Goal: Transaction & Acquisition: Book appointment/travel/reservation

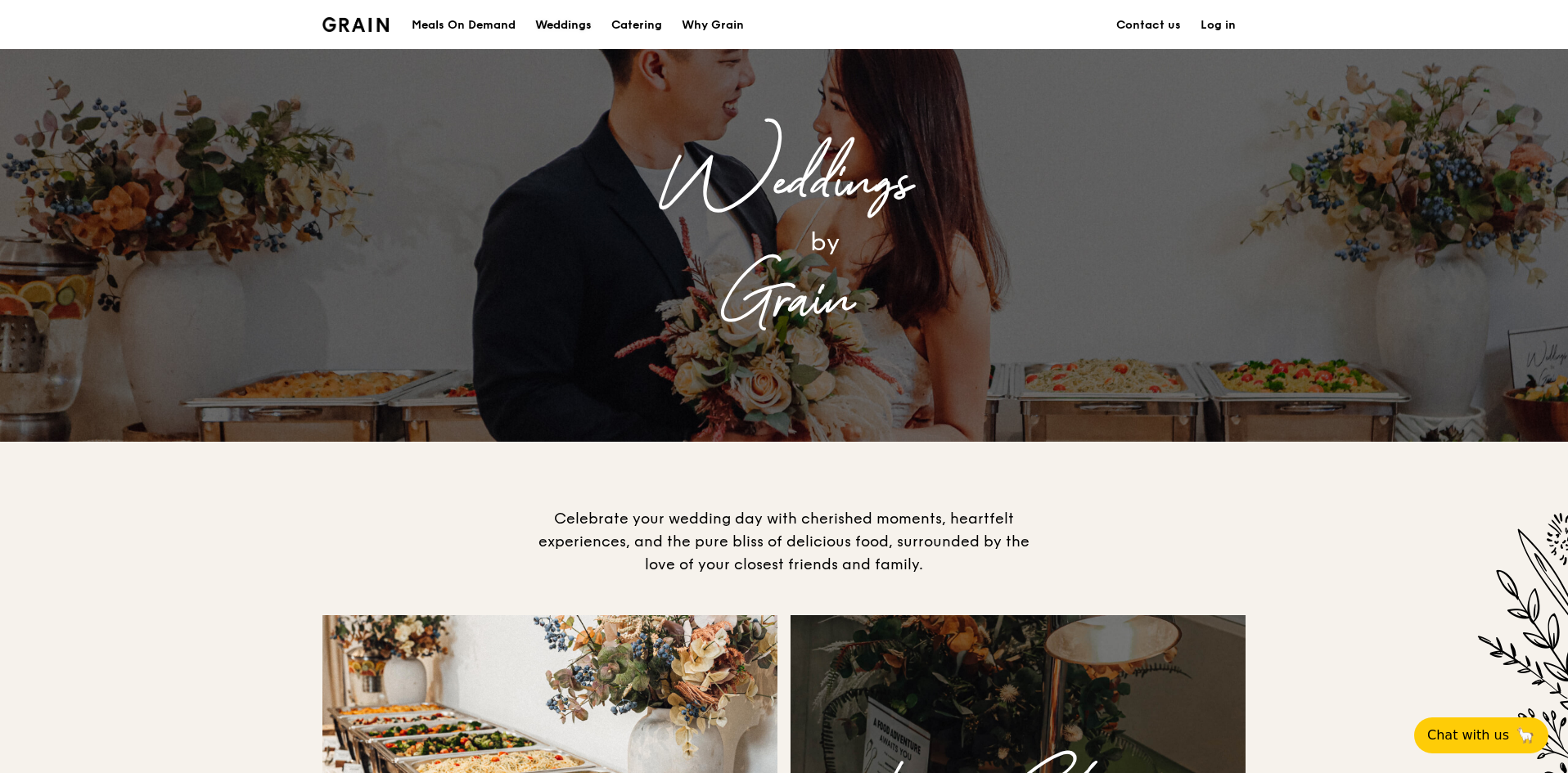
click at [551, 26] on div "Weddings" at bounding box center [563, 25] width 57 height 49
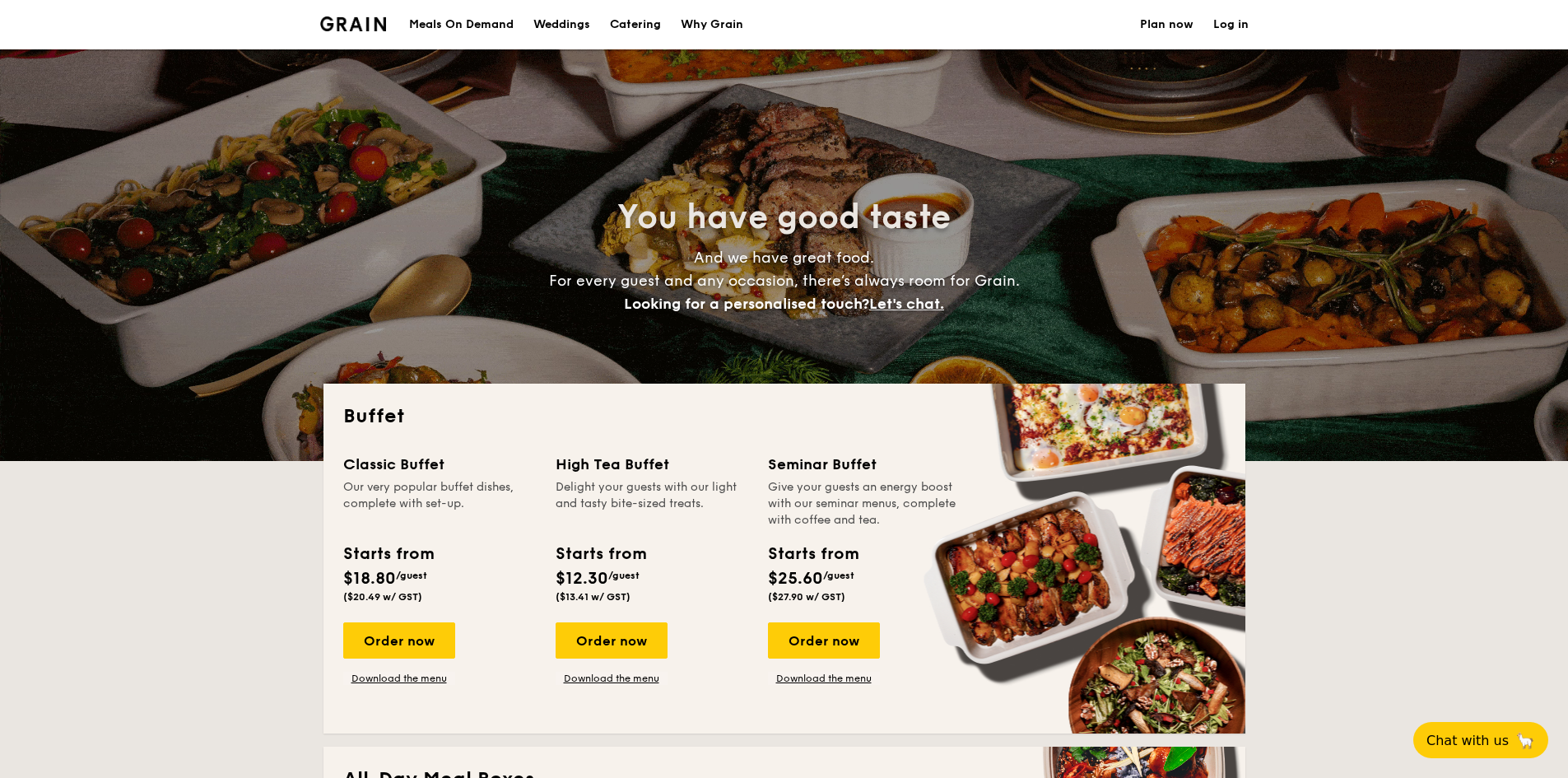
select select
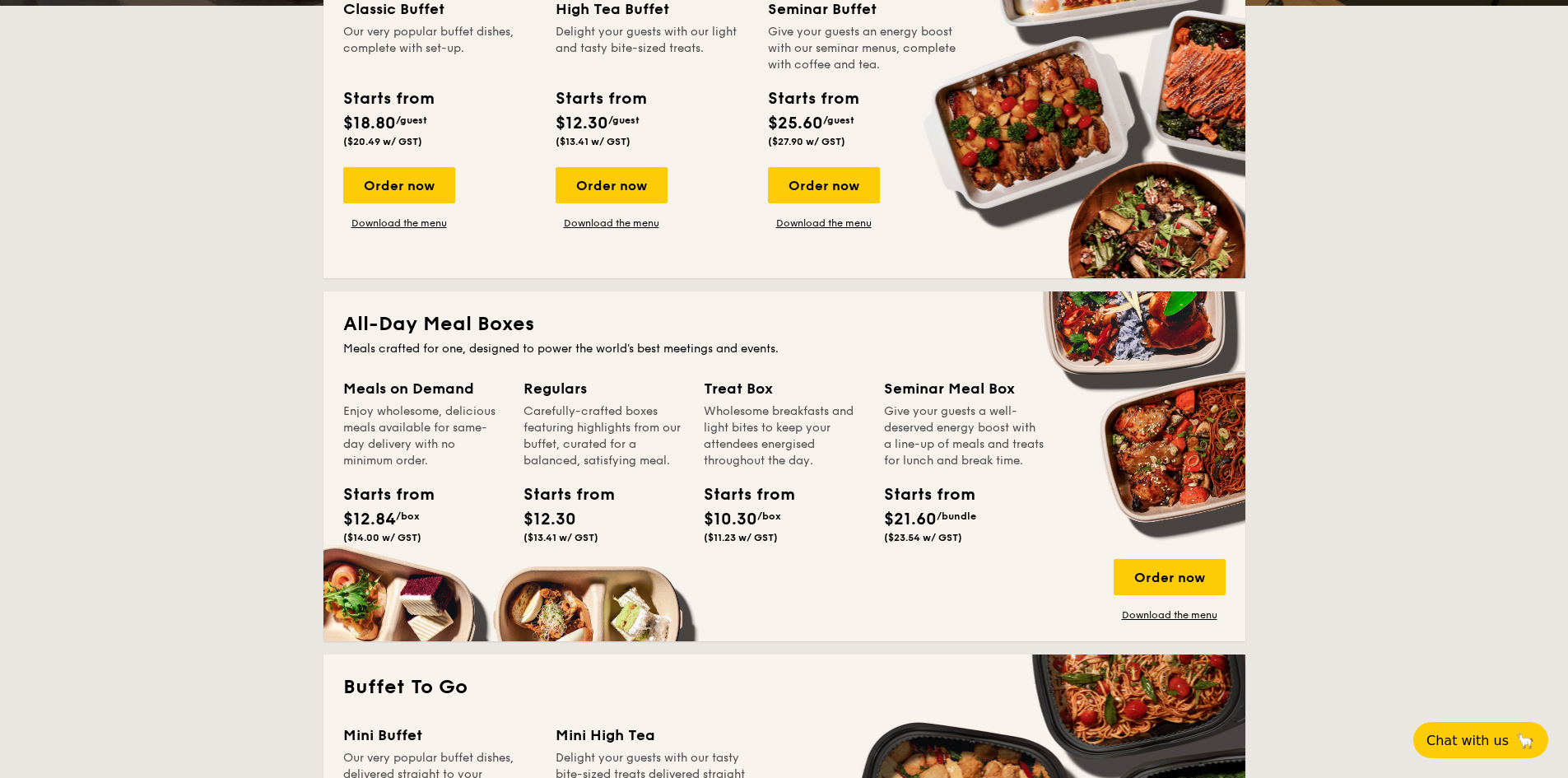
scroll to position [447, 0]
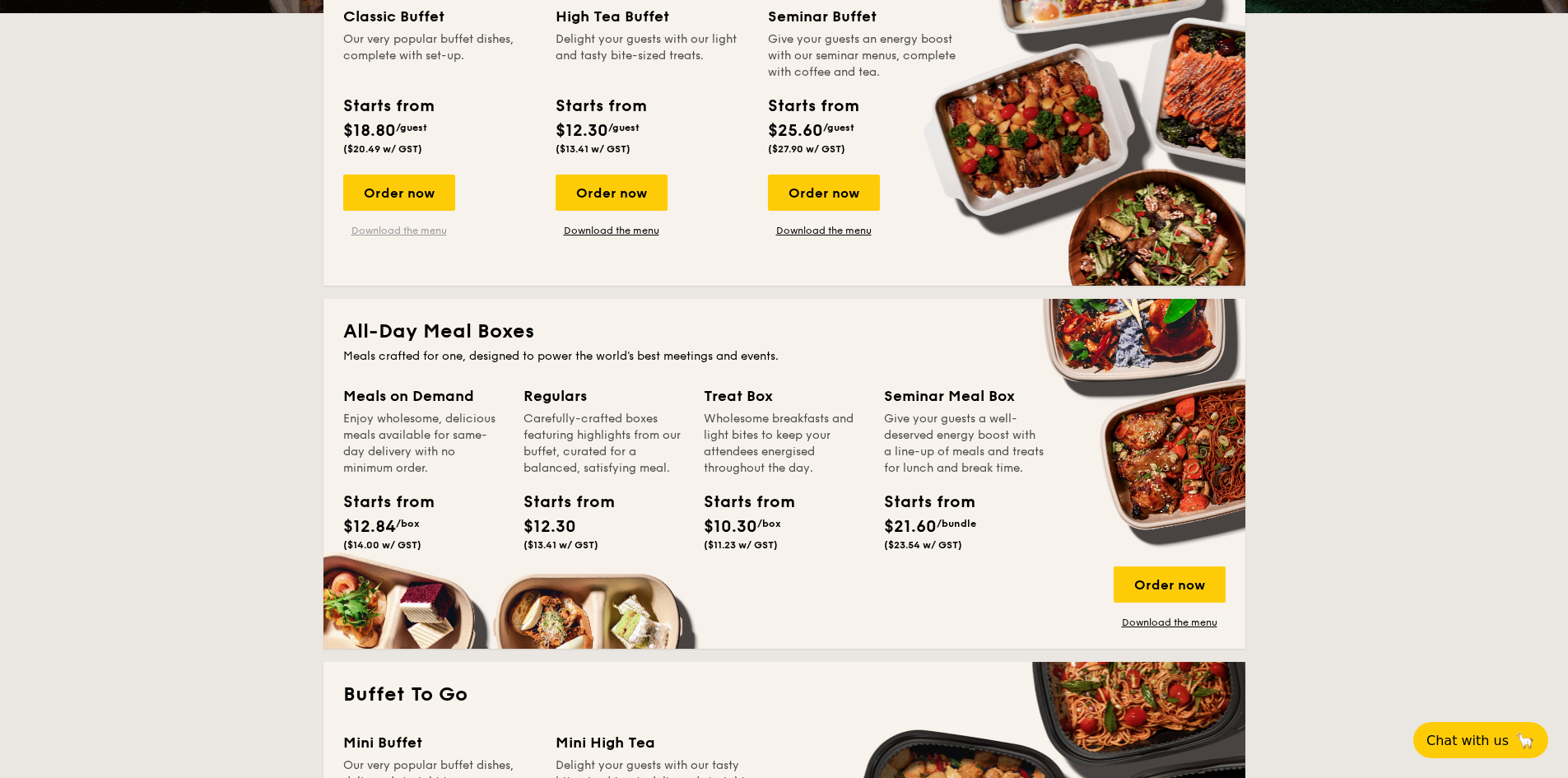
click at [425, 232] on link "Download the menu" at bounding box center [399, 230] width 112 height 13
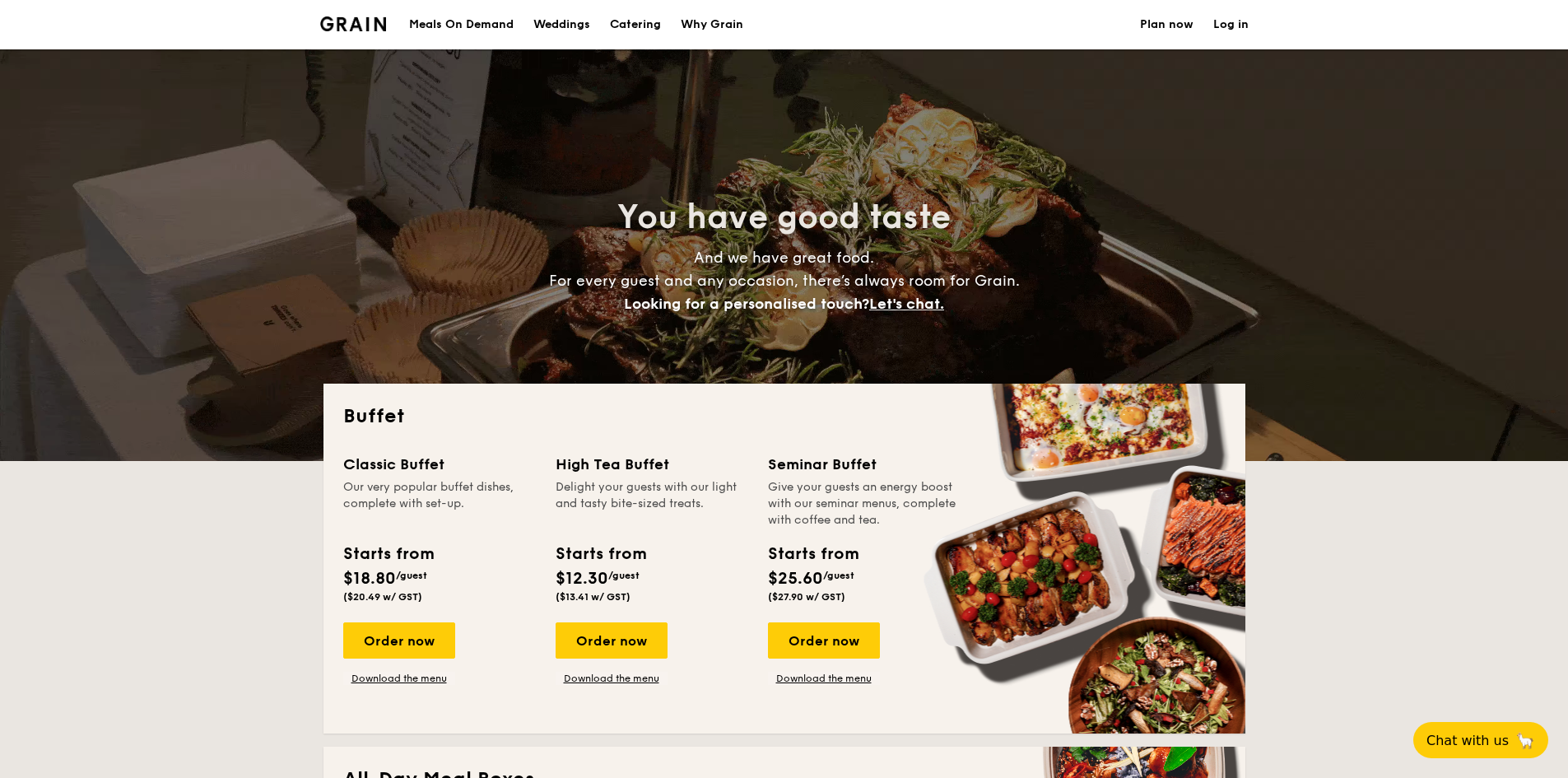
click at [565, 36] on div "Weddings" at bounding box center [561, 24] width 57 height 49
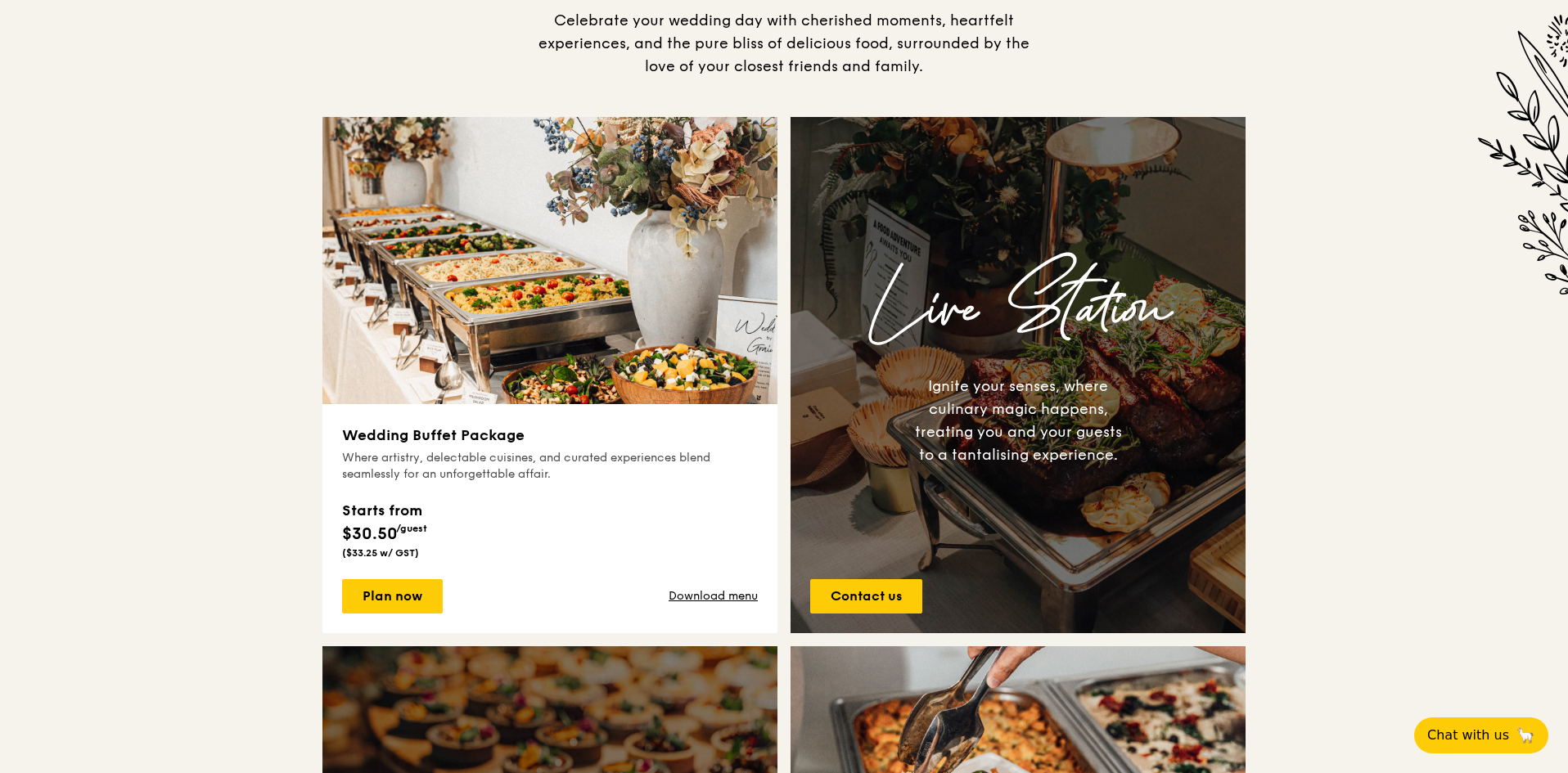
scroll to position [673, 0]
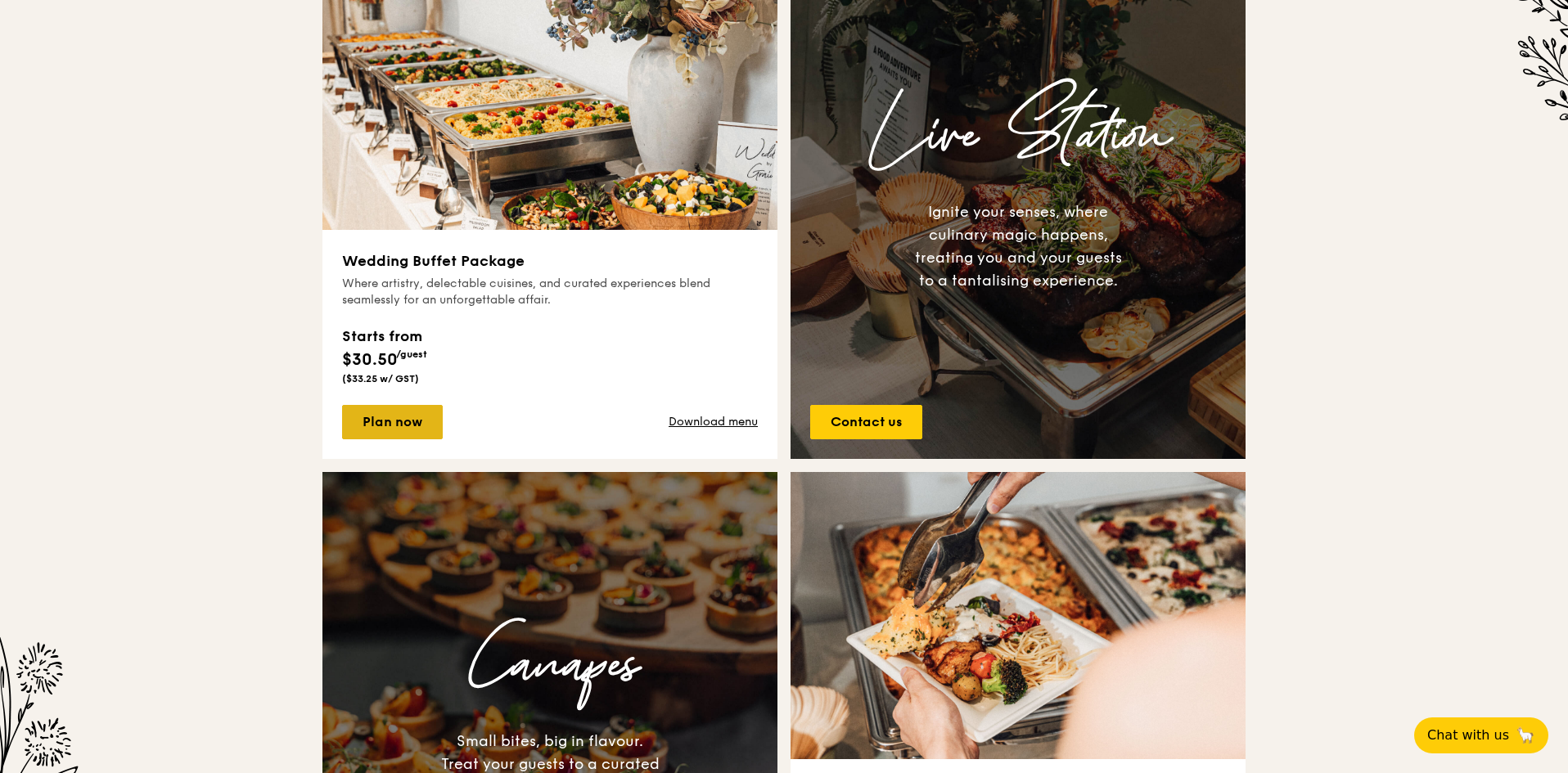
click at [400, 417] on link "Plan now" at bounding box center [392, 422] width 100 height 35
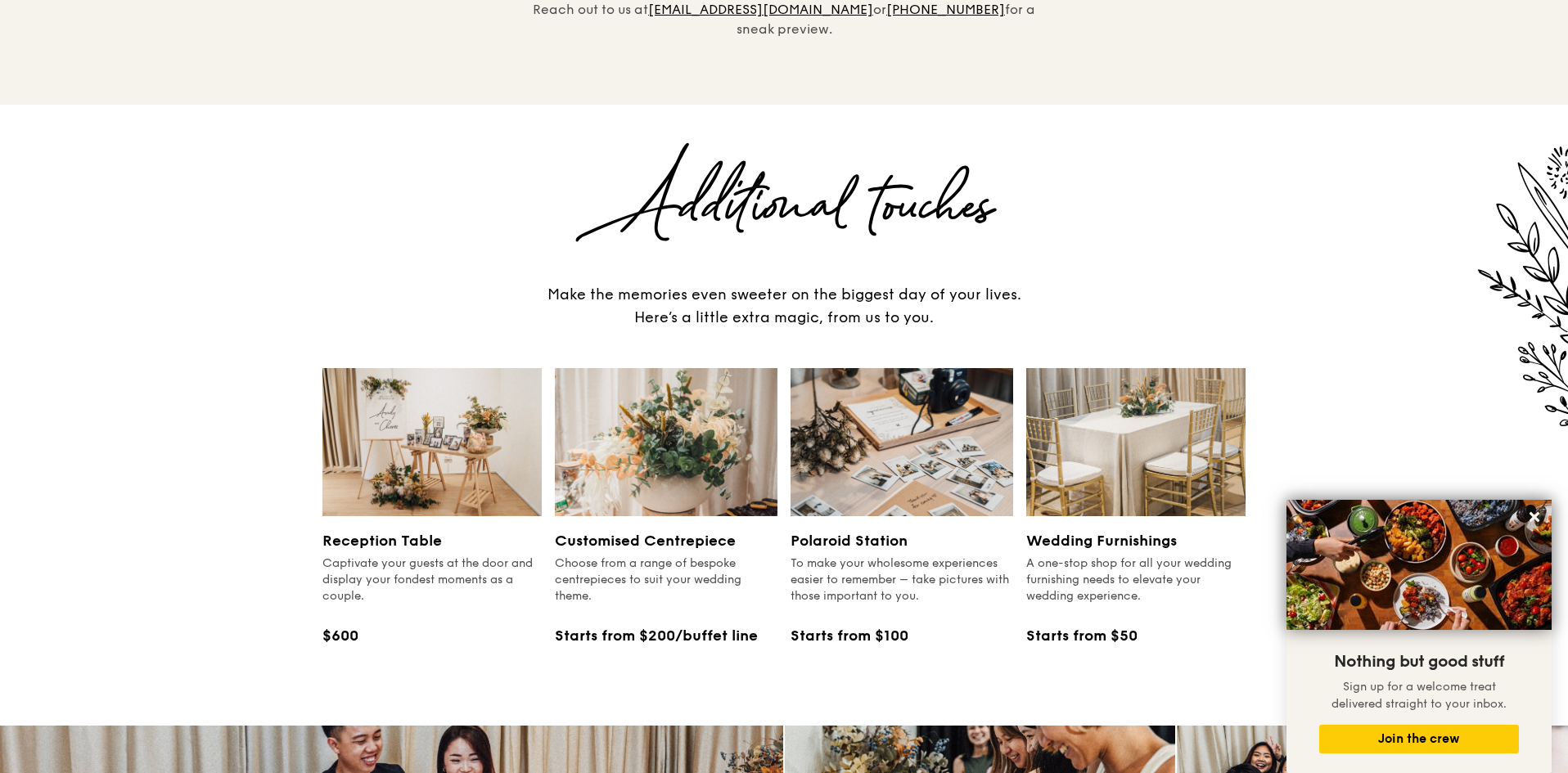
scroll to position [1698, 0]
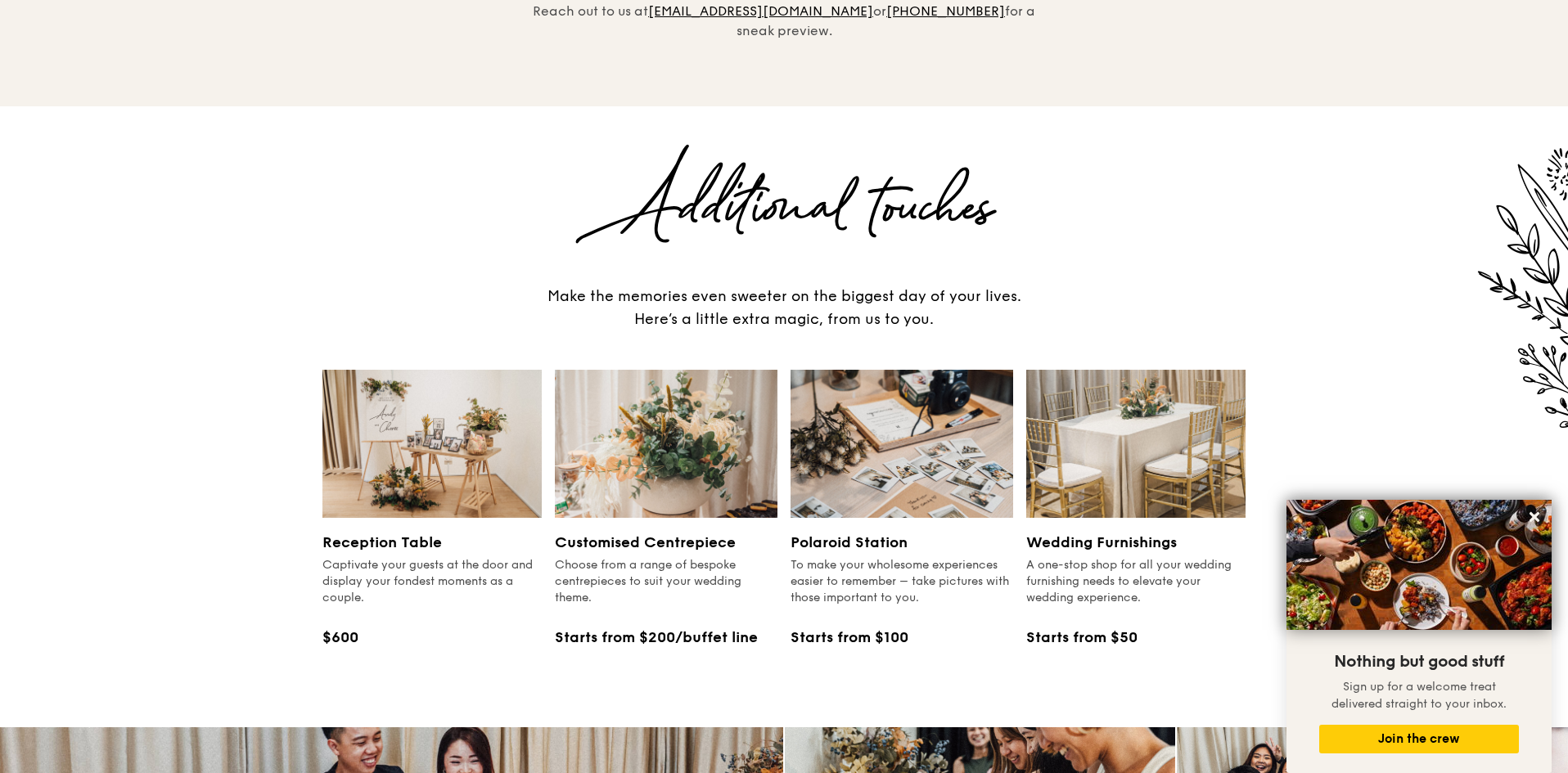
click at [632, 531] on h3 "Customised Centrepiece" at bounding box center [666, 542] width 222 height 23
click at [1118, 415] on img at bounding box center [1135, 444] width 219 height 148
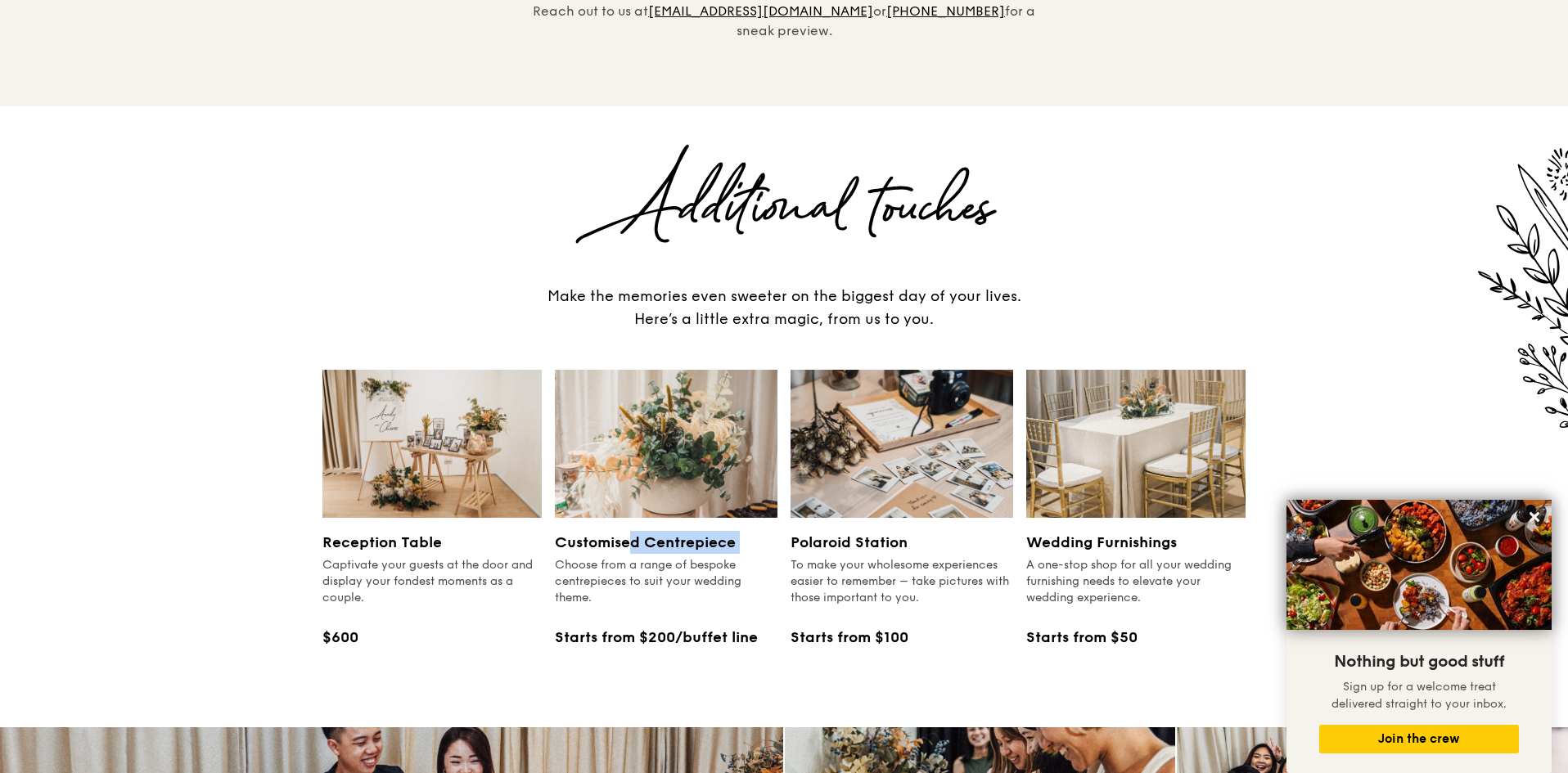
click at [1118, 415] on img at bounding box center [1135, 444] width 219 height 148
drag, startPoint x: 1118, startPoint y: 415, endPoint x: 1121, endPoint y: 511, distance: 96.0
click at [1121, 511] on div "Wedding Furnishings A one-stop shop for all your wedding furnishing needs to el…" at bounding box center [1135, 516] width 219 height 292
click at [1121, 531] on h3 "Wedding Furnishings" at bounding box center [1135, 542] width 219 height 23
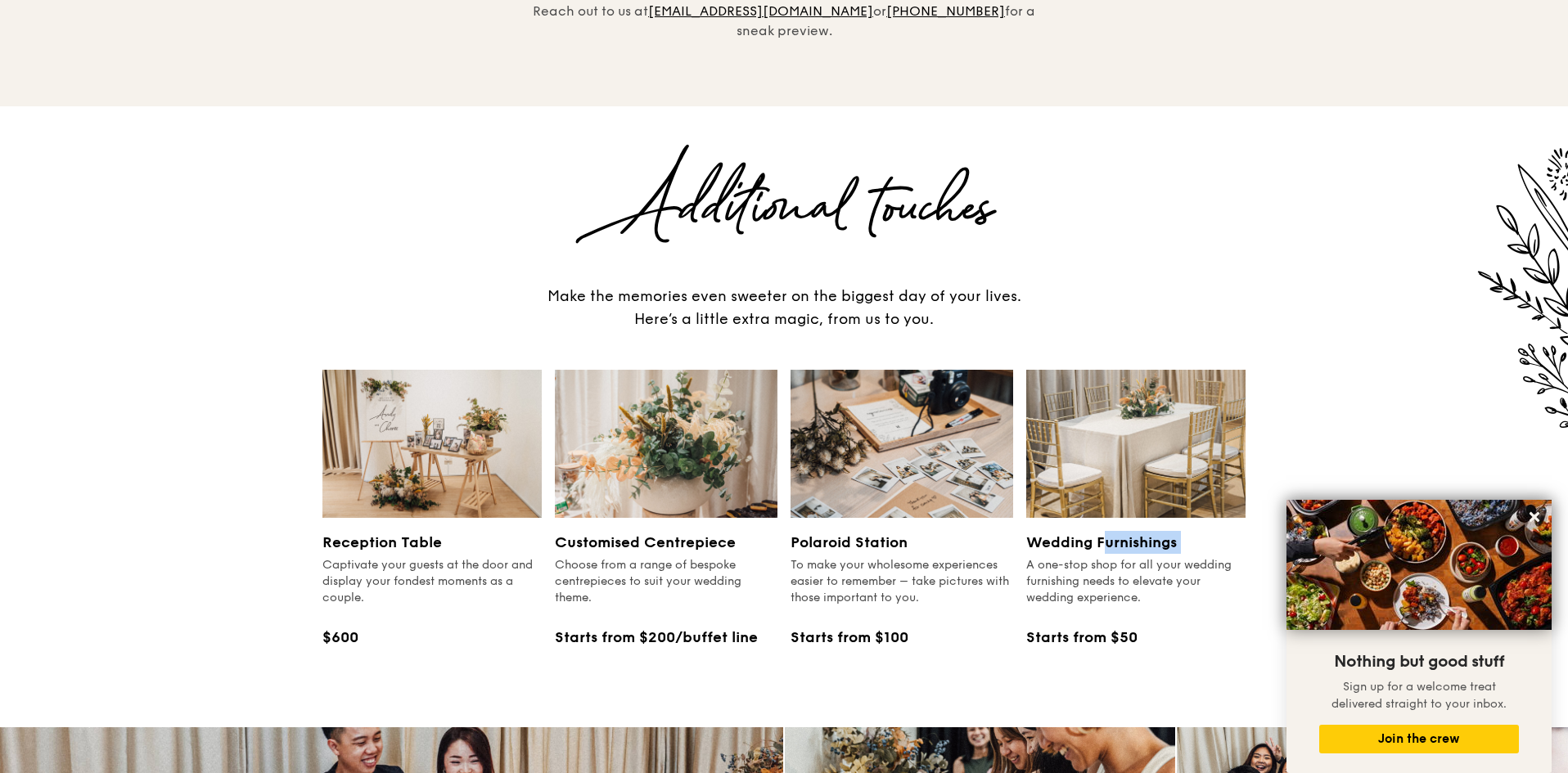
click at [1121, 531] on h3 "Wedding Furnishings" at bounding box center [1135, 542] width 219 height 23
click at [1113, 557] on div "A one-stop shop for all your wedding furnishing needs to elevate your wedding e…" at bounding box center [1135, 580] width 219 height 49
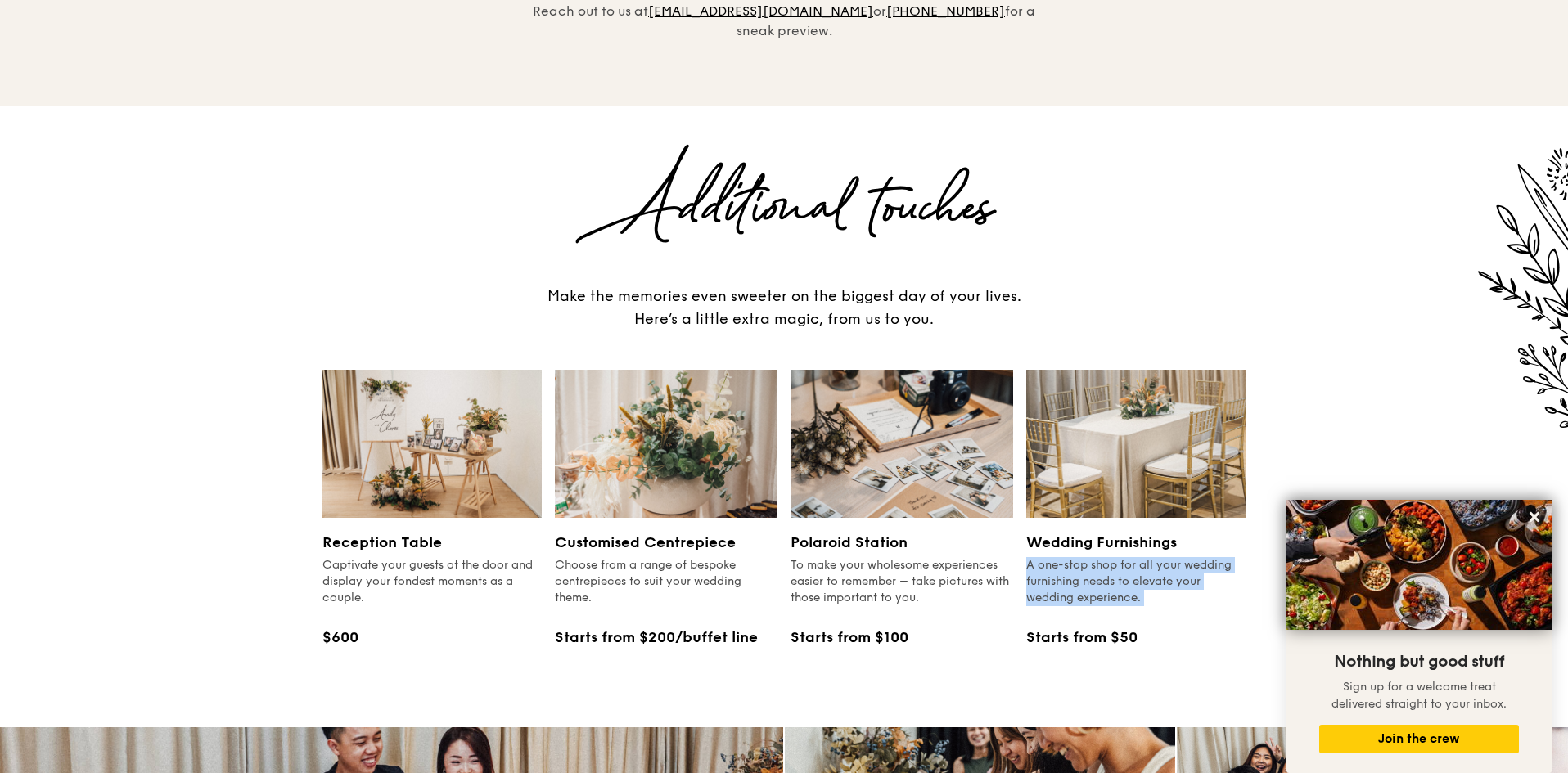
click at [1113, 557] on div "A one-stop shop for all your wedding furnishing needs to elevate your wedding e…" at bounding box center [1135, 580] width 219 height 49
click at [680, 626] on div "Starts from $200/buffet line" at bounding box center [666, 637] width 222 height 23
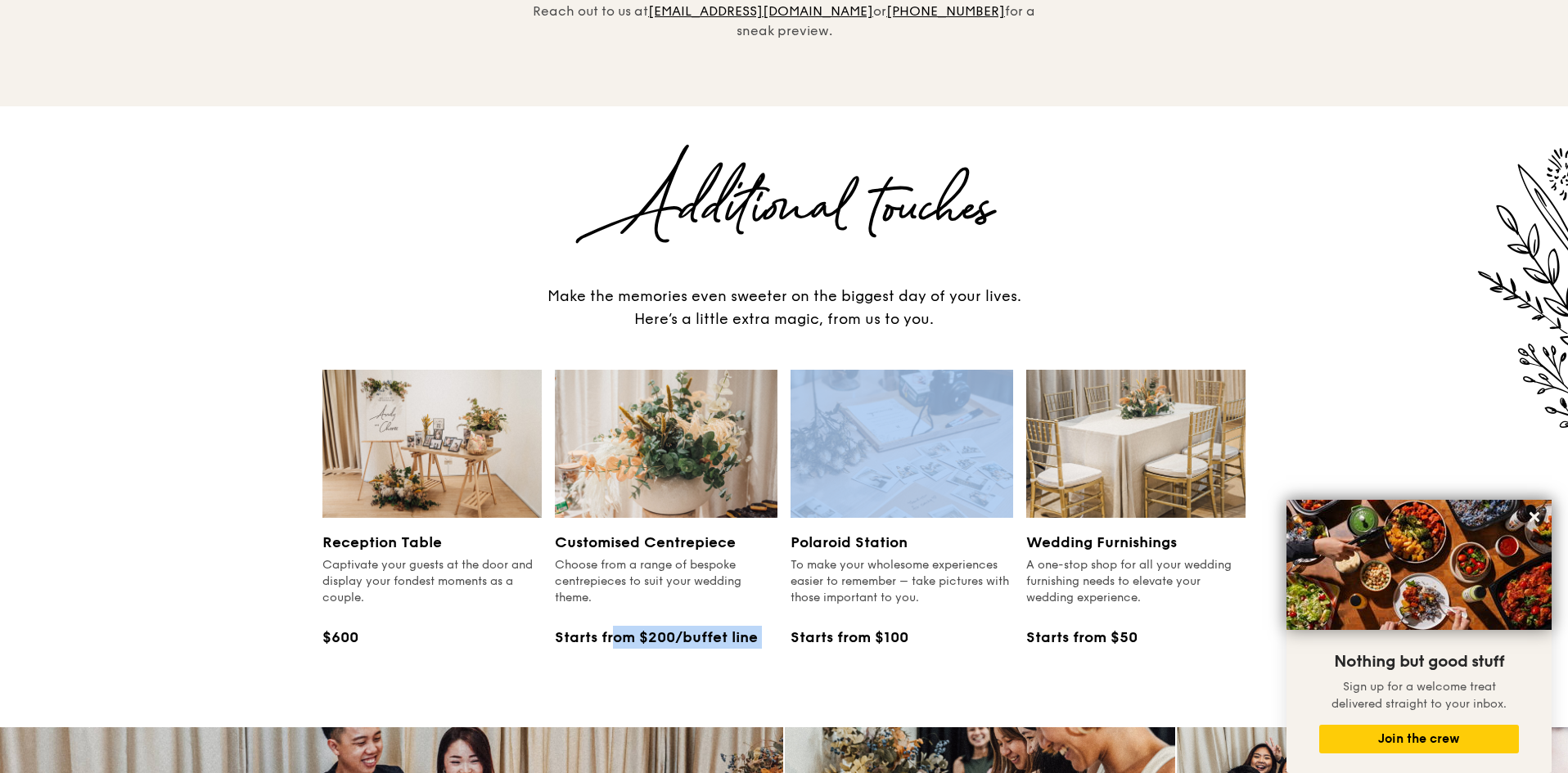
click at [680, 626] on div "Starts from $200/buffet line" at bounding box center [666, 637] width 222 height 23
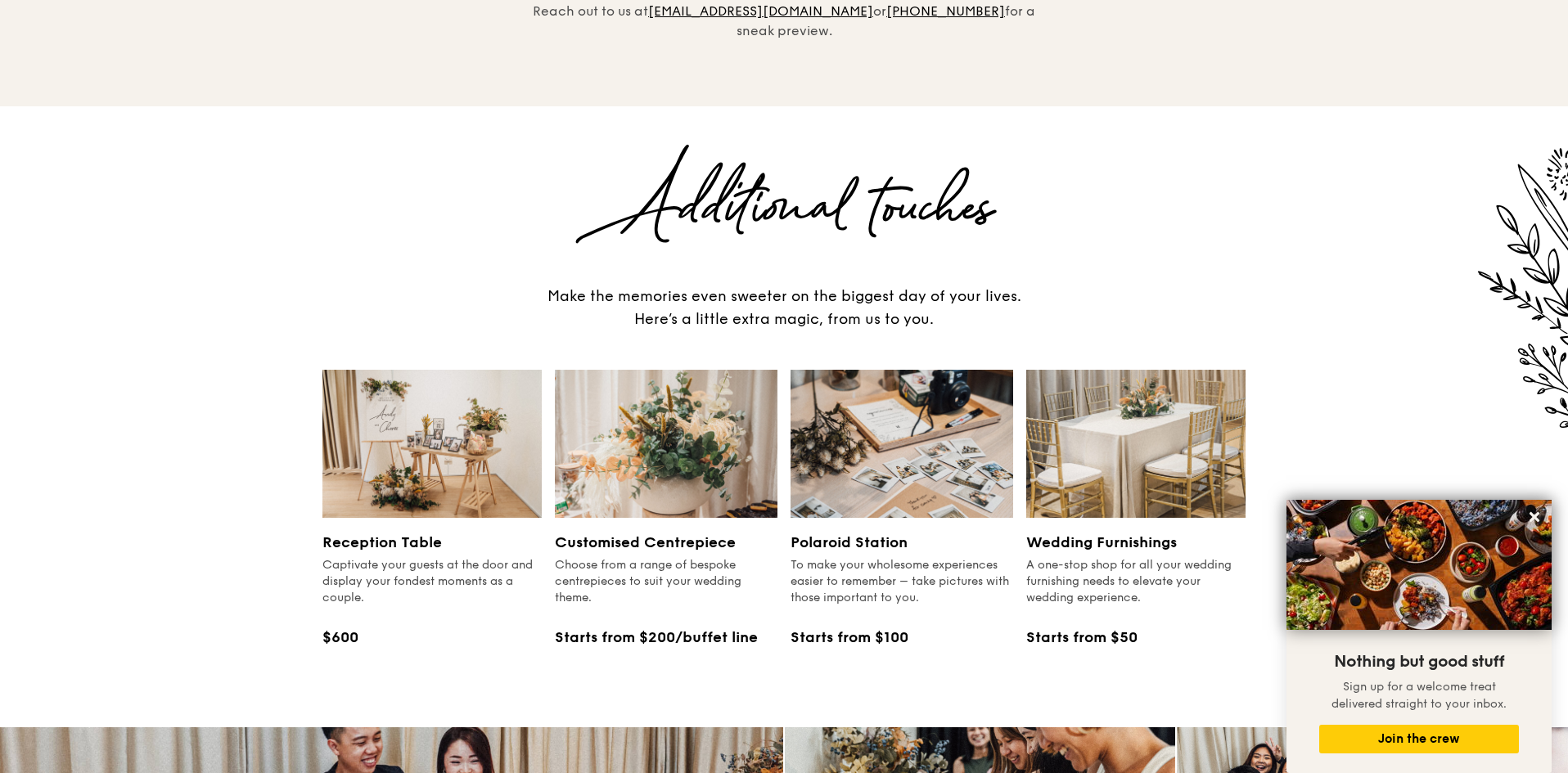
click at [775, 199] on div "Additional touches" at bounding box center [784, 208] width 923 height 73
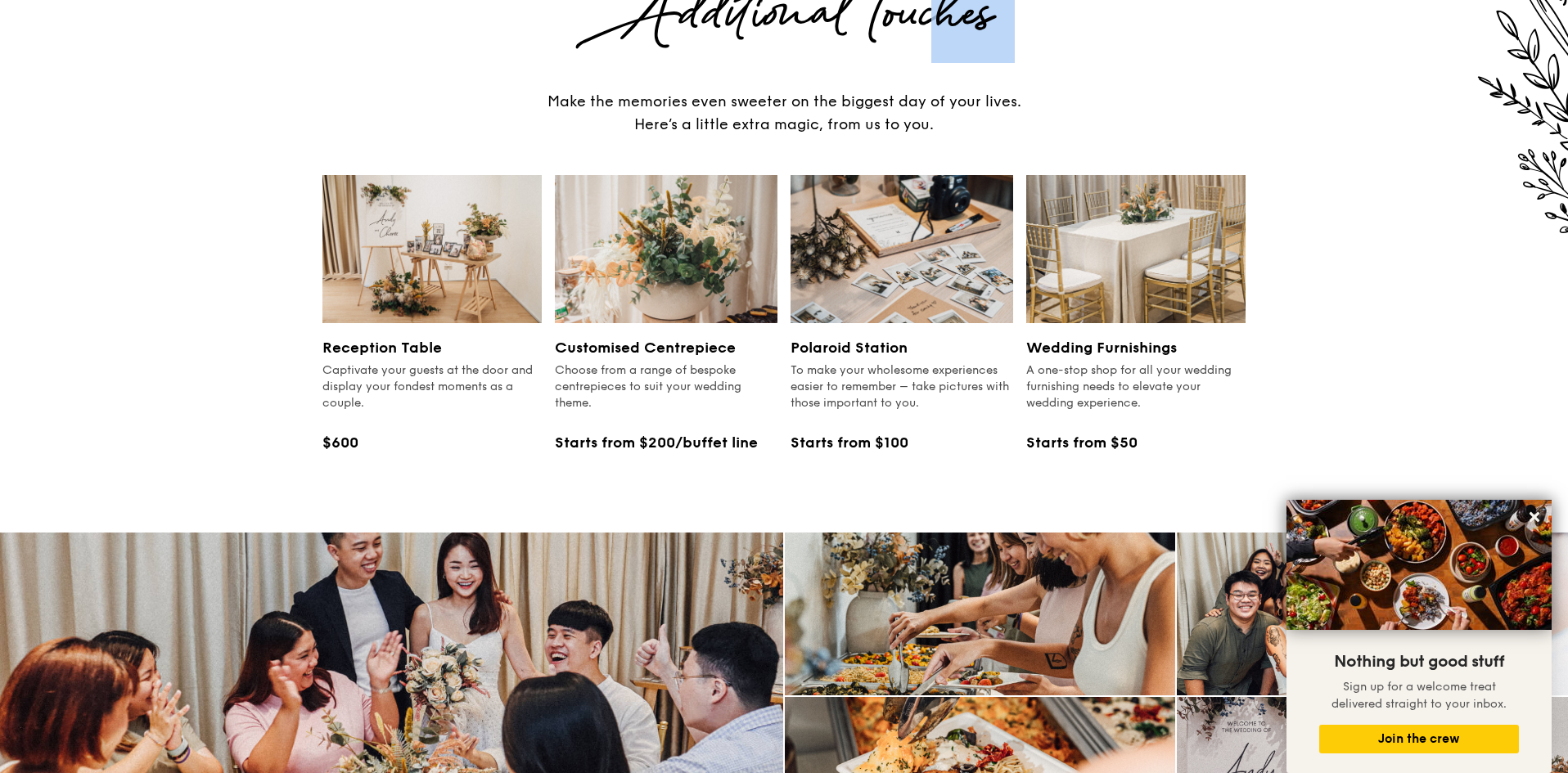
scroll to position [1893, 0]
